Goal: Navigation & Orientation: Find specific page/section

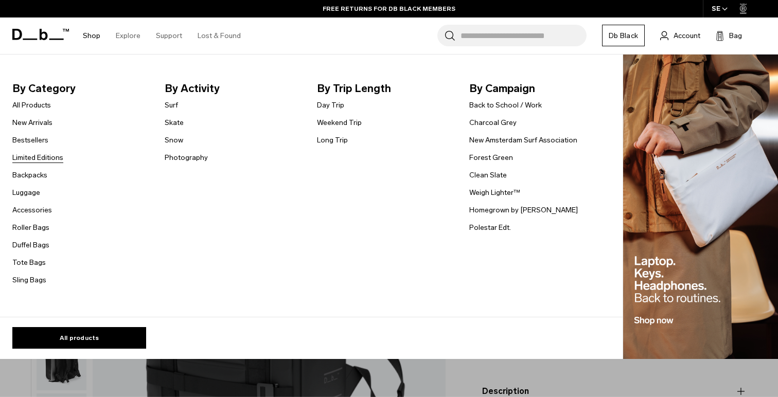
click at [46, 162] on link "Limited Editions" at bounding box center [37, 157] width 51 height 11
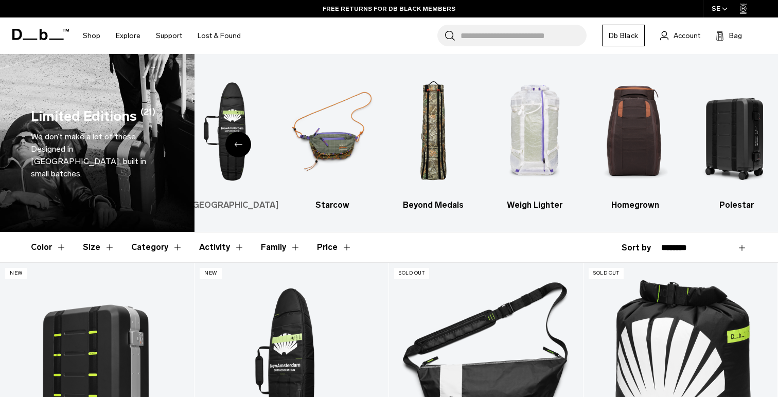
click at [226, 115] on img "1 / 6" at bounding box center [231, 131] width 83 height 124
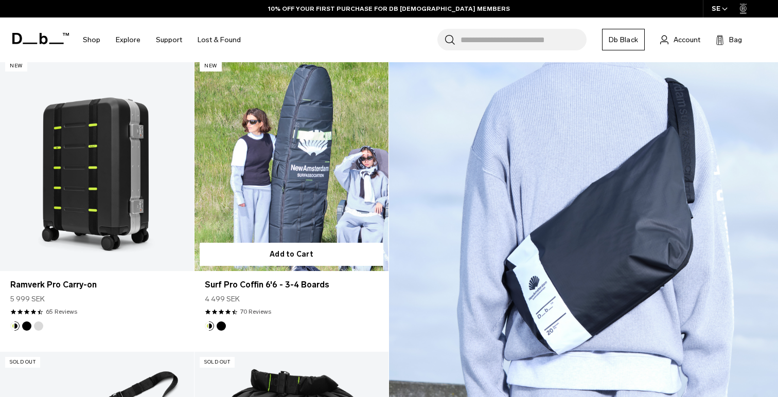
scroll to position [208, 0]
click at [287, 170] on link "Surf Pro Coffin 6'6 - 3-4 Boards" at bounding box center [291, 163] width 194 height 216
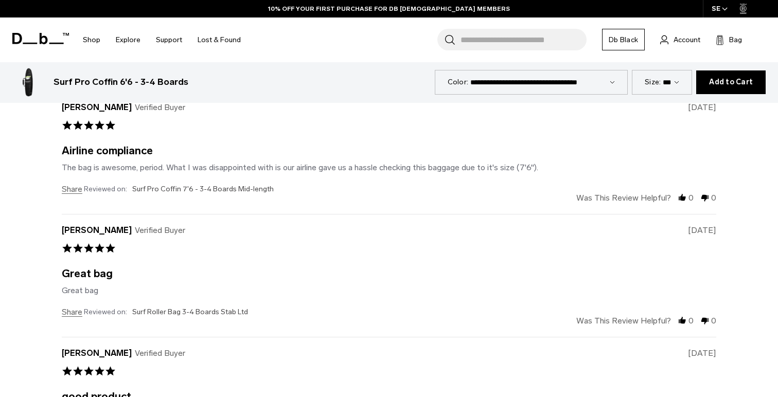
scroll to position [1350, 0]
